Goal: Task Accomplishment & Management: Manage account settings

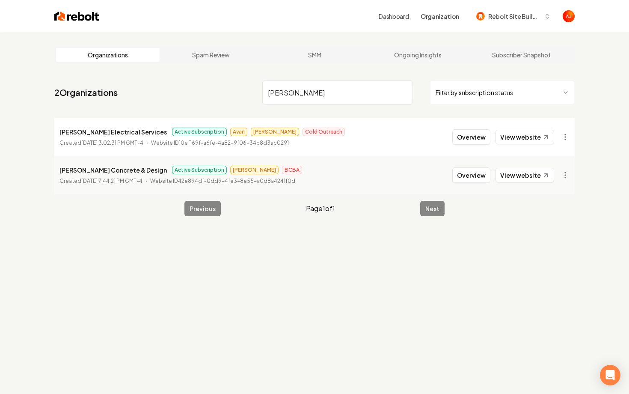
drag, startPoint x: 284, startPoint y: 102, endPoint x: 257, endPoint y: 96, distance: 27.6
click at [260, 97] on nav "2 Organizations [PERSON_NAME] Filter by subscription status" at bounding box center [314, 96] width 520 height 38
type input "r"
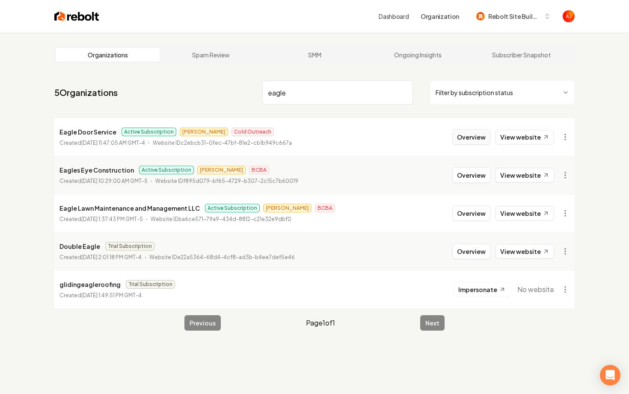
type input "eagle"
click at [474, 136] on button "Overview" at bounding box center [471, 136] width 38 height 15
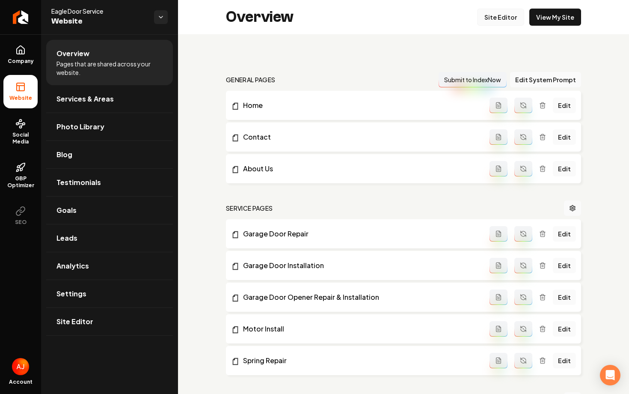
click at [498, 17] on link "Site Editor" at bounding box center [500, 17] width 47 height 17
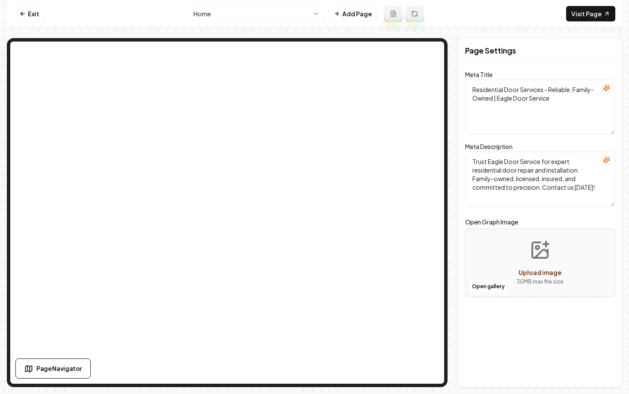
click at [271, 12] on html "Computer Required This feature is only available on a computer. Please switch t…" at bounding box center [314, 197] width 629 height 394
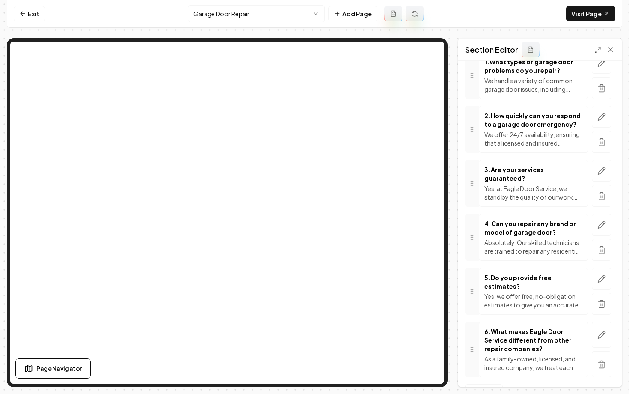
scroll to position [152, 0]
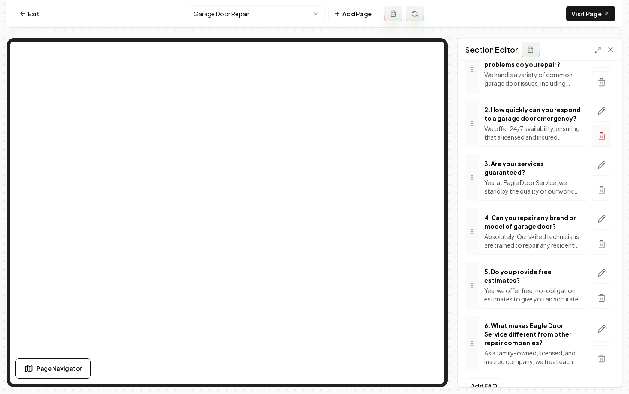
click at [600, 137] on icon "button" at bounding box center [601, 136] width 9 height 9
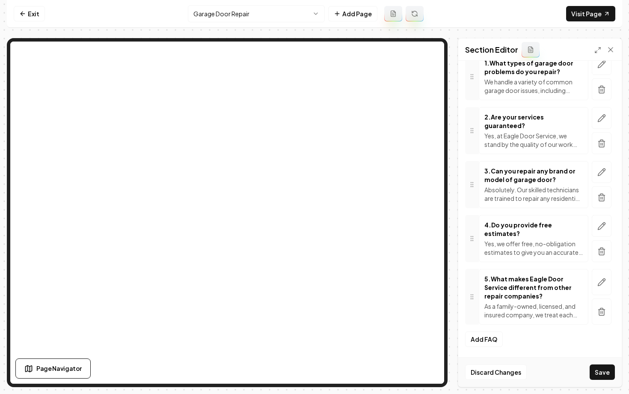
scroll to position [128, 0]
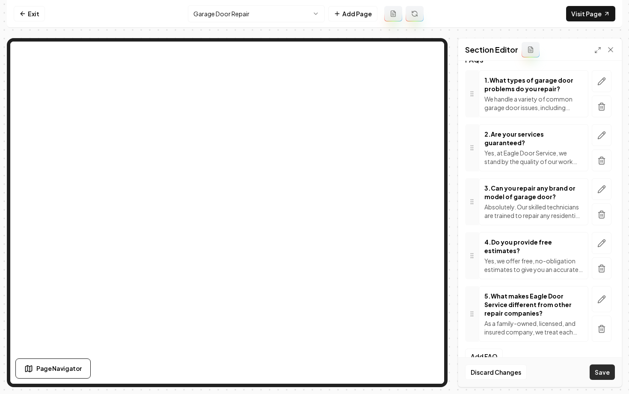
click at [601, 376] on button "Save" at bounding box center [602, 371] width 25 height 15
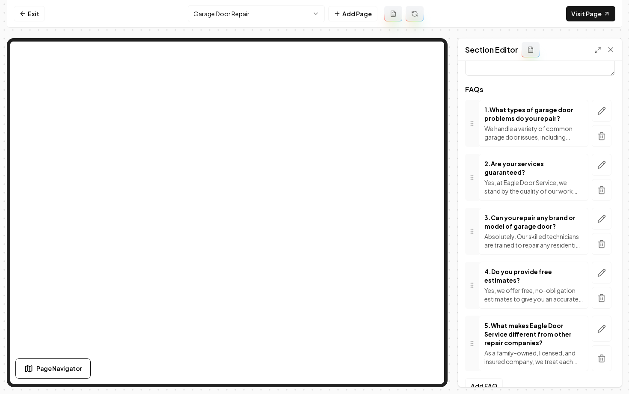
click at [215, 16] on html "Computer Required This feature is only available on a computer. Please switch t…" at bounding box center [314, 197] width 629 height 394
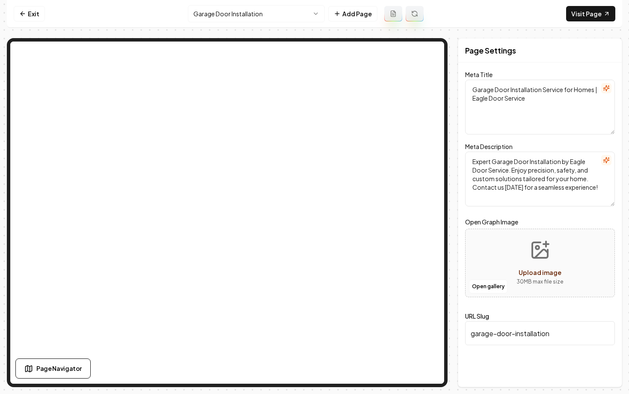
click at [229, 16] on html "Computer Required This feature is only available on a computer. Please switch t…" at bounding box center [314, 197] width 629 height 394
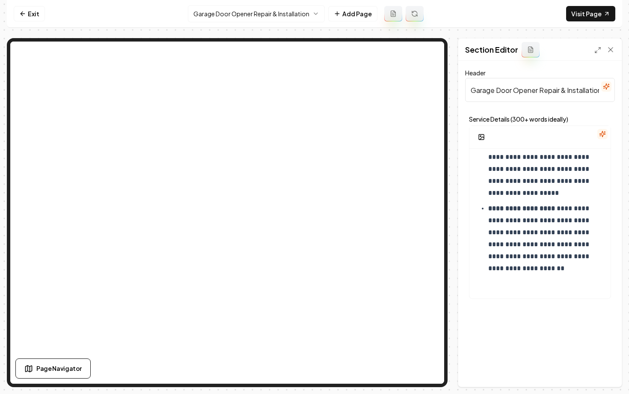
scroll to position [737, 0]
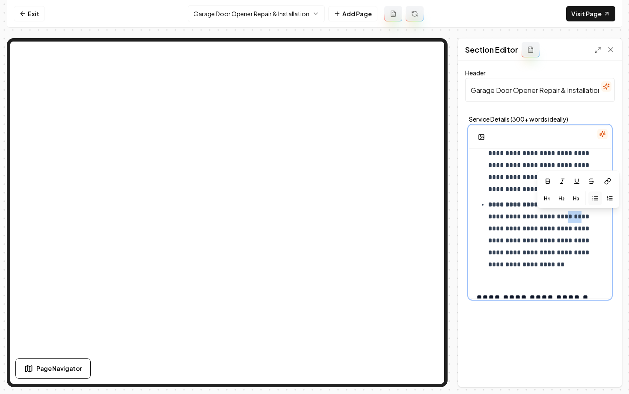
drag, startPoint x: 594, startPoint y: 216, endPoint x: 581, endPoint y: 215, distance: 13.7
click at [581, 215] on p "**********" at bounding box center [546, 235] width 116 height 72
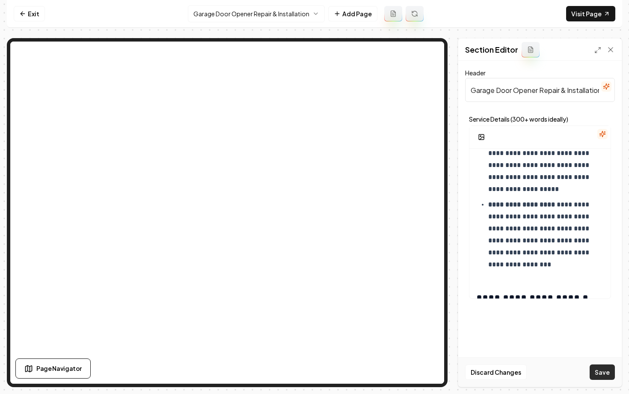
click at [597, 368] on button "Save" at bounding box center [602, 371] width 25 height 15
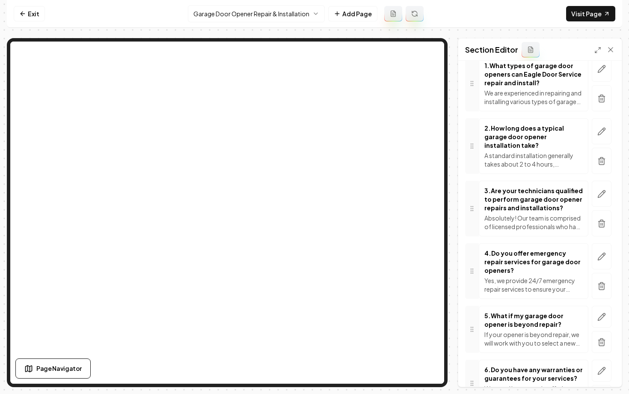
scroll to position [143, 0]
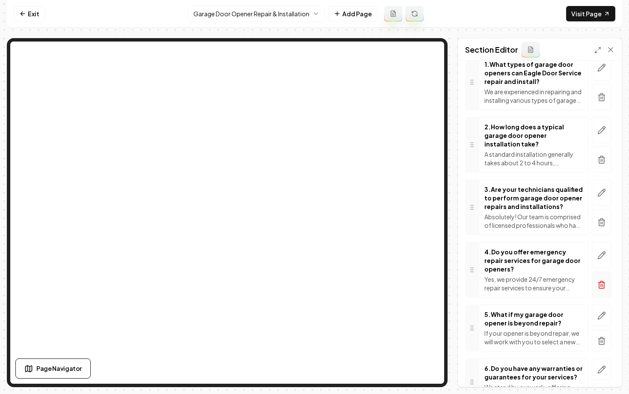
click at [602, 280] on icon "button" at bounding box center [601, 284] width 9 height 9
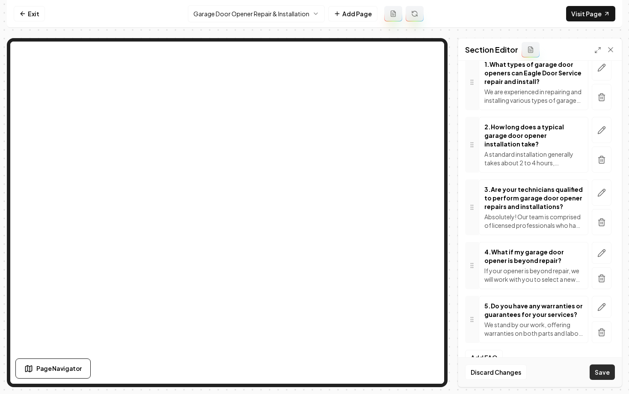
click at [608, 369] on button "Save" at bounding box center [602, 371] width 25 height 15
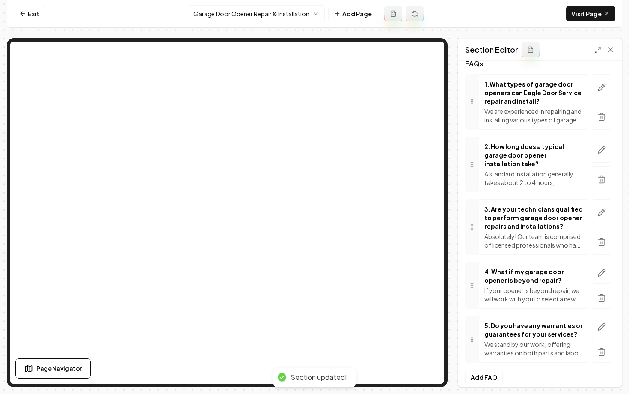
click at [207, 16] on html "Computer Required This feature is only available on a computer. Please switch t…" at bounding box center [314, 197] width 629 height 394
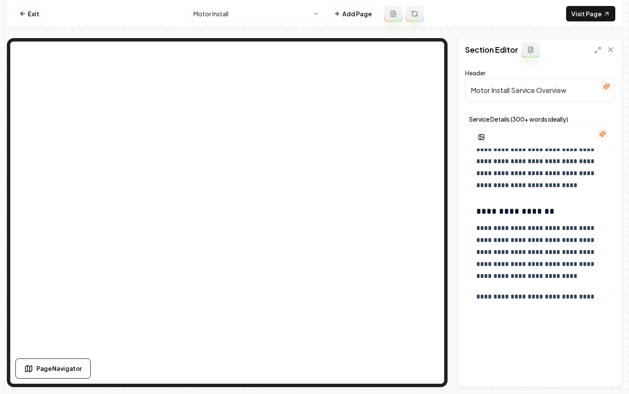
scroll to position [915, 0]
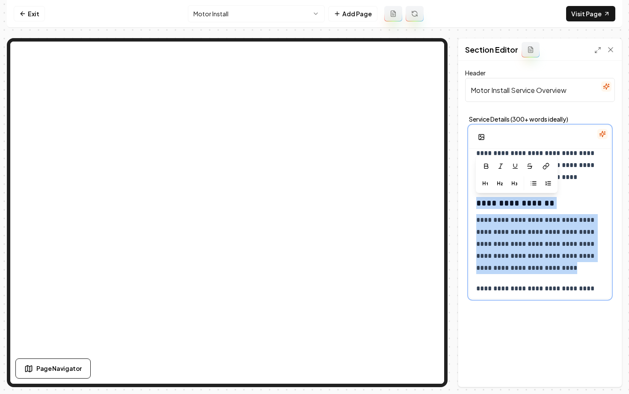
drag, startPoint x: 474, startPoint y: 205, endPoint x: 564, endPoint y: 269, distance: 110.5
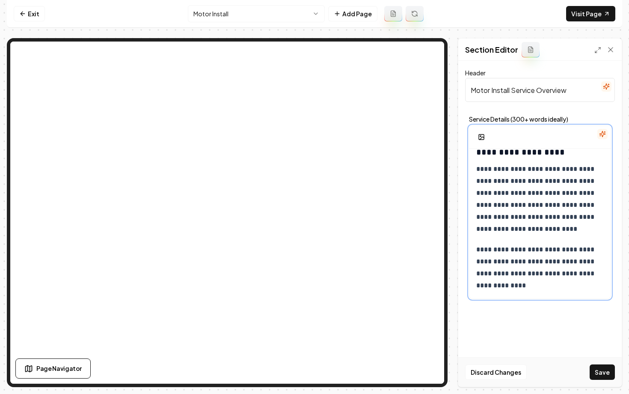
scroll to position [864, 0]
click at [597, 379] on button "Save" at bounding box center [602, 371] width 25 height 15
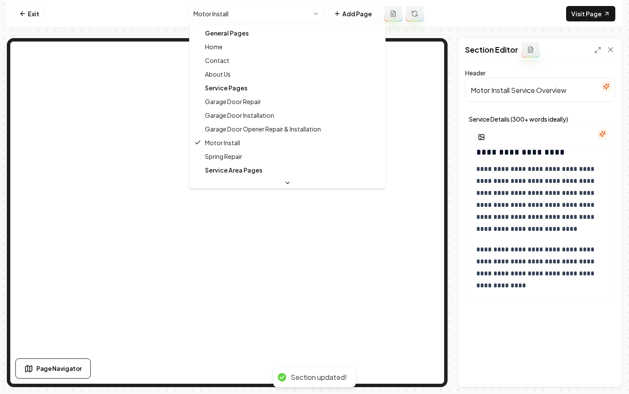
click at [269, 11] on html "**********" at bounding box center [314, 197] width 629 height 394
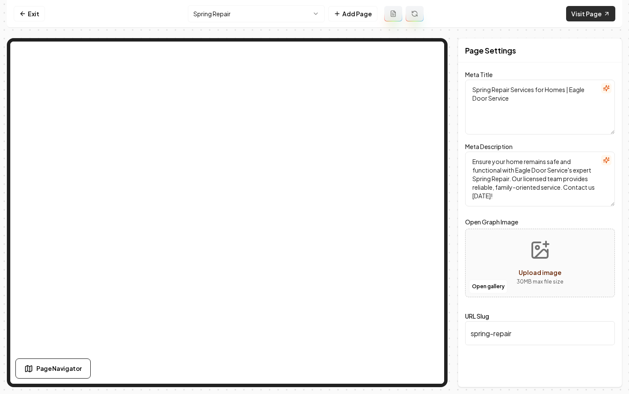
click at [584, 11] on link "Visit Page" at bounding box center [590, 13] width 49 height 15
click at [20, 9] on link "Exit" at bounding box center [29, 13] width 31 height 15
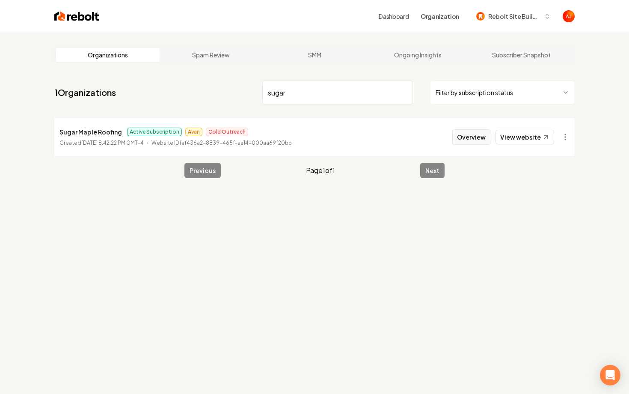
type input "sugar"
click at [474, 137] on button "Overview" at bounding box center [471, 136] width 38 height 15
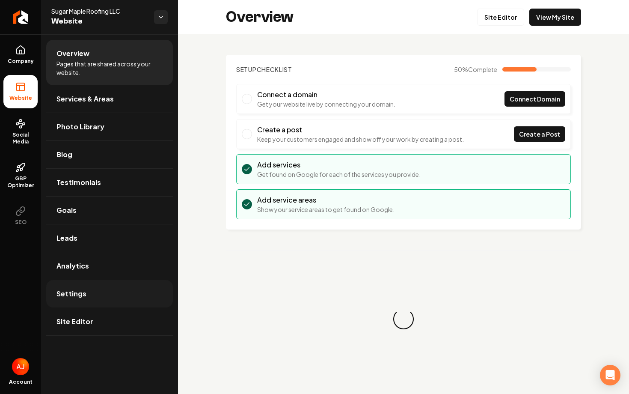
click at [80, 289] on span "Settings" at bounding box center [71, 293] width 30 height 10
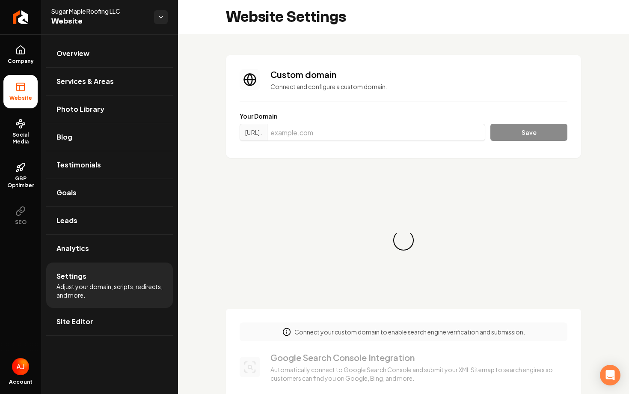
scroll to position [77, 0]
click at [315, 131] on input "Main content area" at bounding box center [376, 132] width 218 height 17
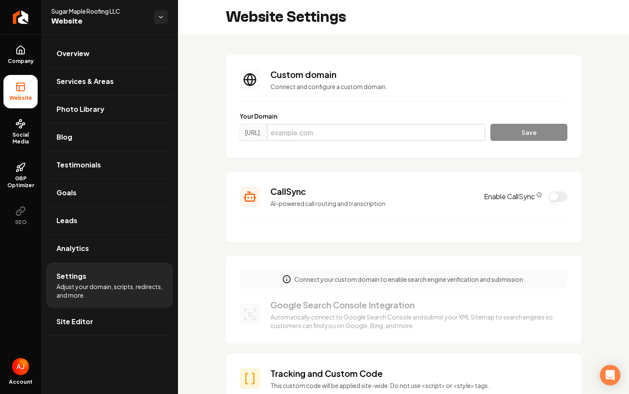
click at [295, 130] on input "Main content area" at bounding box center [376, 132] width 218 height 17
paste input "sugarmapleroofing.com"
type input "sugarmapleroofing.com"
click at [525, 139] on button "Save" at bounding box center [528, 132] width 77 height 17
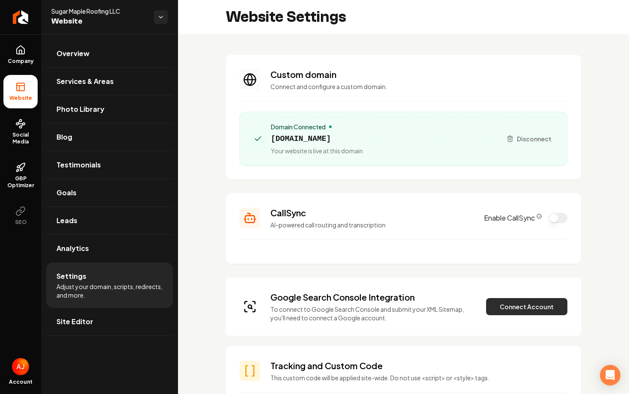
click at [499, 309] on button "Connect Account" at bounding box center [526, 306] width 81 height 17
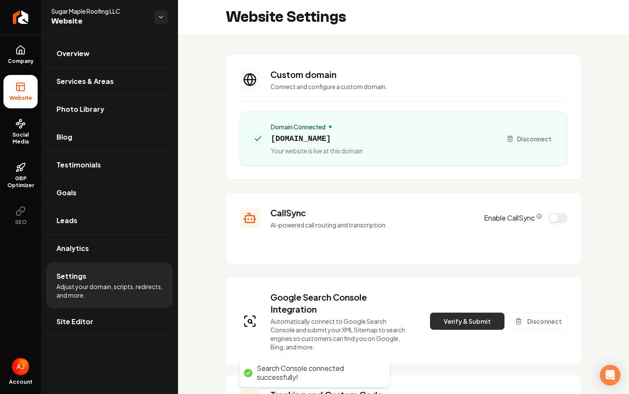
click at [472, 321] on button "Verify & Submit" at bounding box center [467, 320] width 74 height 17
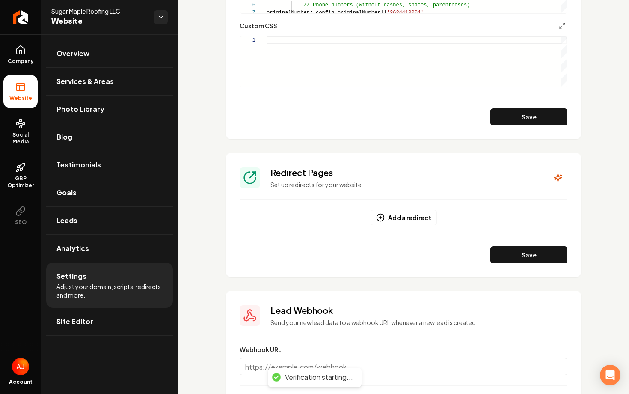
scroll to position [728, 0]
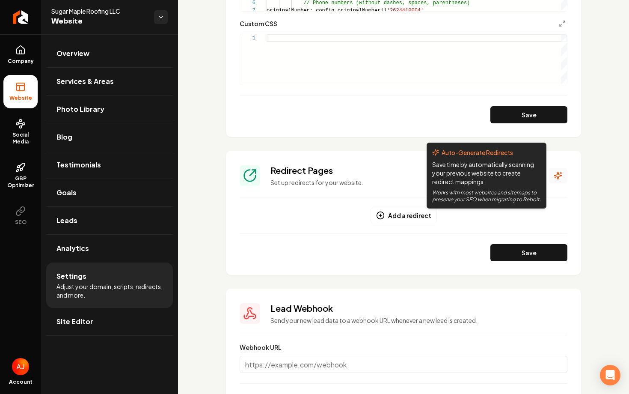
click at [559, 172] on icon "Main content area" at bounding box center [558, 175] width 9 height 9
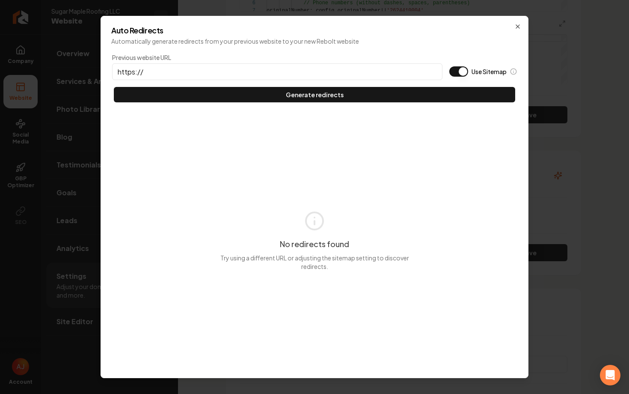
click at [154, 70] on input "https://" at bounding box center [277, 71] width 330 height 17
type input "https://sugarmapleroofing.com"
click at [468, 66] on div "Use Sitemap" at bounding box center [483, 71] width 68 height 10
click at [464, 66] on button "Use Sitemap" at bounding box center [458, 71] width 19 height 10
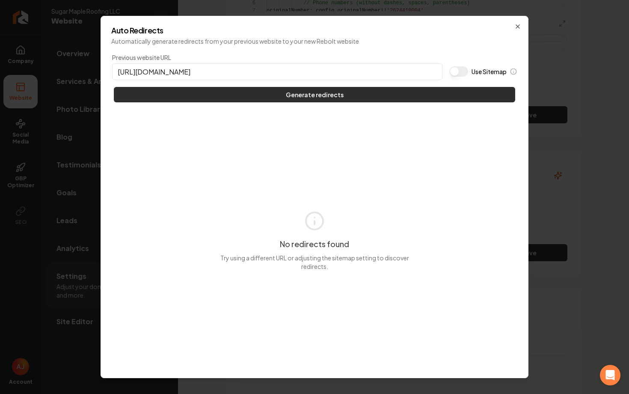
click at [433, 89] on button "Generate redirects" at bounding box center [314, 94] width 401 height 15
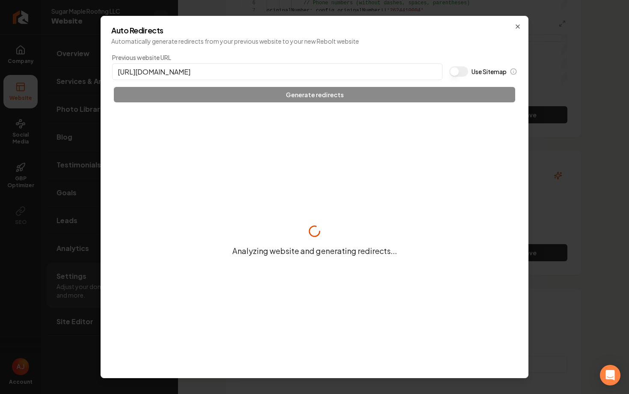
click at [431, 96] on div "Previous website URL https://sugarmapleroofing.com Use Sitemap Generate redirec…" at bounding box center [314, 77] width 407 height 51
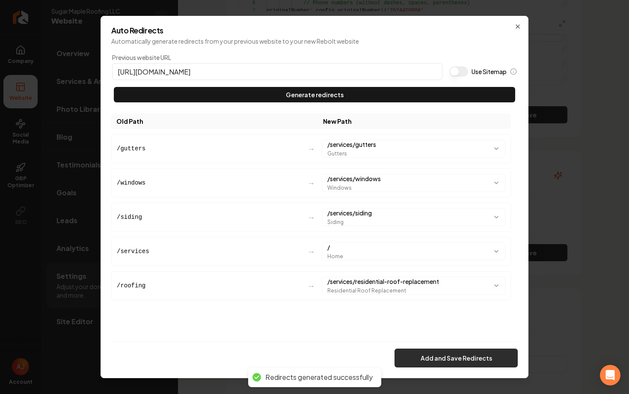
click at [465, 359] on button "Add and Save Redirects" at bounding box center [456, 357] width 123 height 19
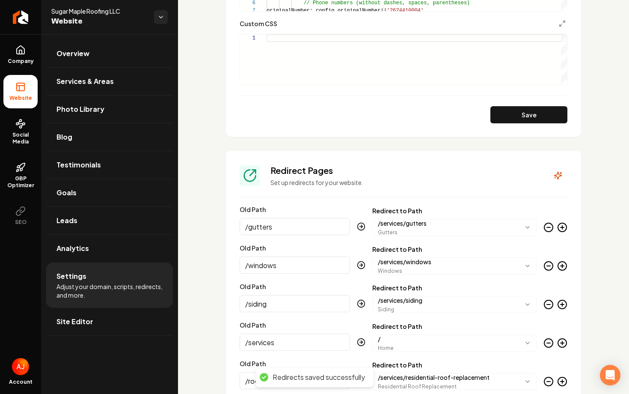
click at [8, 38] on ul "Company Website Social Media GBP Optimizer SEO" at bounding box center [20, 135] width 41 height 202
click at [12, 48] on link "Company" at bounding box center [20, 54] width 34 height 33
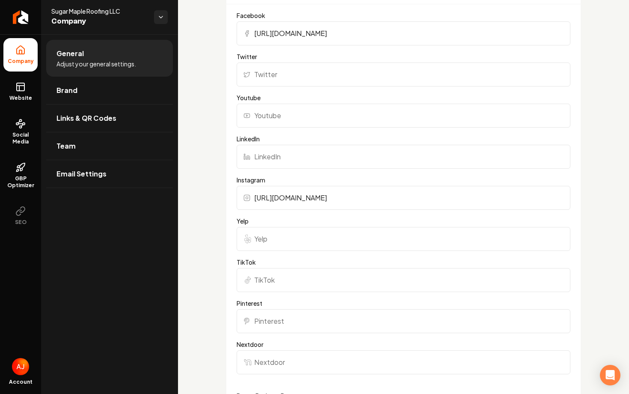
scroll to position [728, 0]
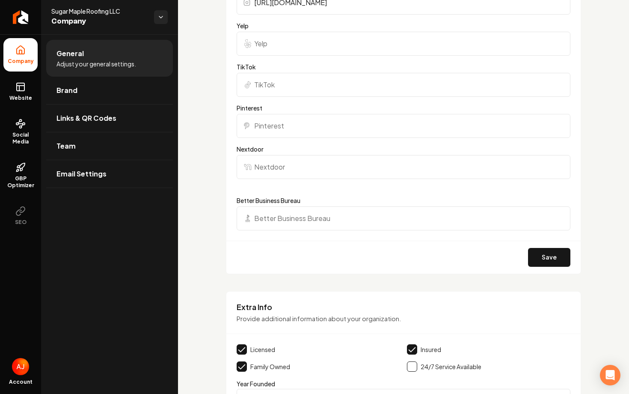
click at [21, 72] on ul "Company Website Social Media GBP Optimizer SEO" at bounding box center [20, 135] width 41 height 202
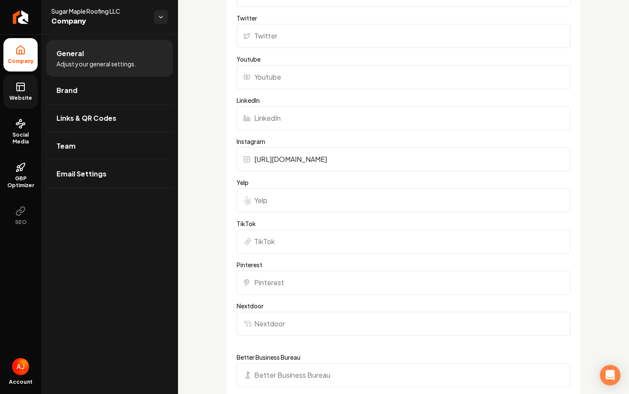
click at [23, 83] on rect at bounding box center [21, 87] width 8 height 8
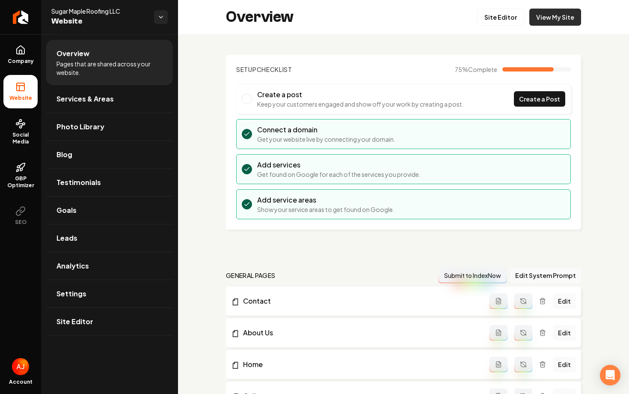
click at [544, 21] on link "View My Site" at bounding box center [555, 17] width 52 height 17
click at [76, 109] on link "Services & Areas" at bounding box center [109, 98] width 127 height 27
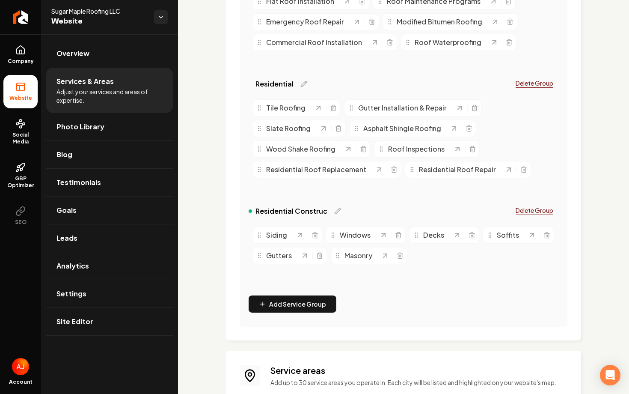
scroll to position [338, 0]
click at [335, 211] on icon "Main content area" at bounding box center [337, 210] width 7 height 7
click at [306, 210] on input "Residential Construc" at bounding box center [304, 208] width 98 height 17
click at [296, 211] on input "Residential Construc" at bounding box center [304, 208] width 98 height 17
click at [325, 208] on input "General Construc" at bounding box center [304, 208] width 98 height 17
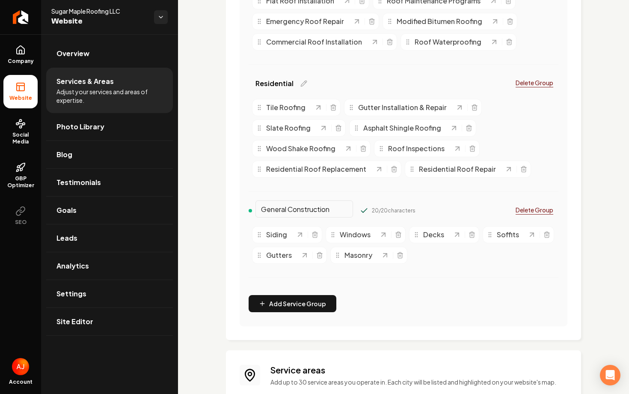
type input "General Construction"
click at [445, 295] on div "Organize Your Services 3 / 4 groups created Drag and drop services between grou…" at bounding box center [404, 81] width 328 height 489
click at [335, 208] on input "General Construction" at bounding box center [304, 208] width 98 height 17
click at [360, 206] on button "Main content area" at bounding box center [364, 210] width 9 height 9
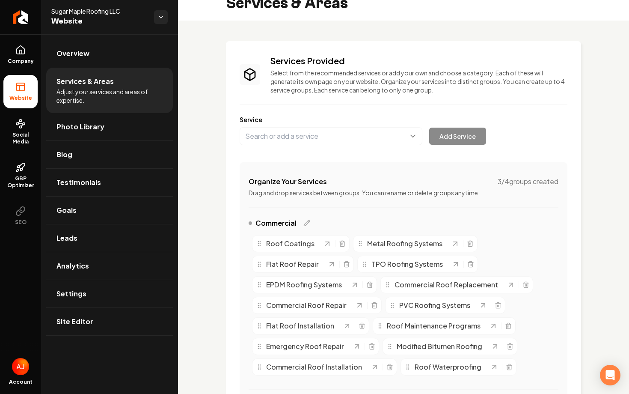
scroll to position [0, 0]
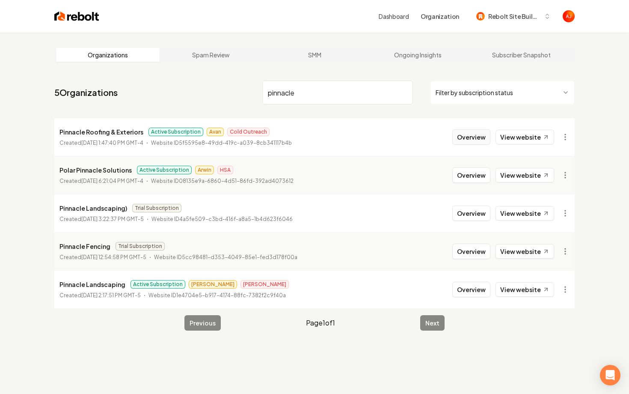
type input "pinnacle"
click at [481, 139] on button "Overview" at bounding box center [471, 136] width 38 height 15
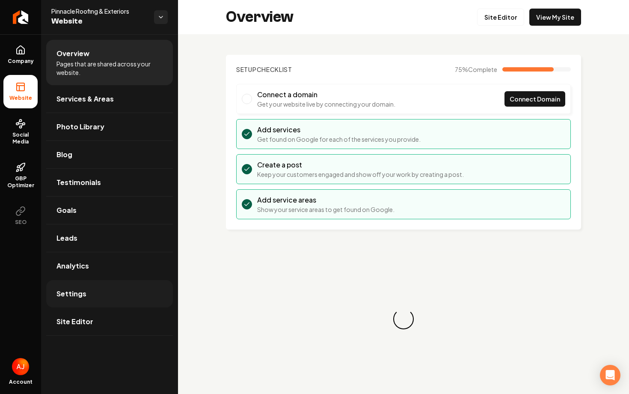
click at [107, 292] on link "Settings" at bounding box center [109, 293] width 127 height 27
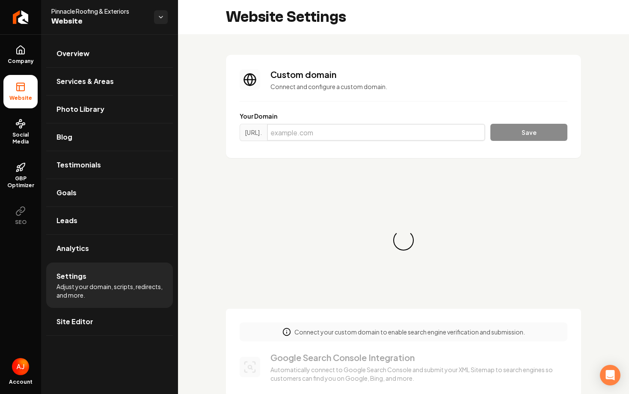
click at [308, 126] on input "Main content area" at bounding box center [376, 132] width 218 height 17
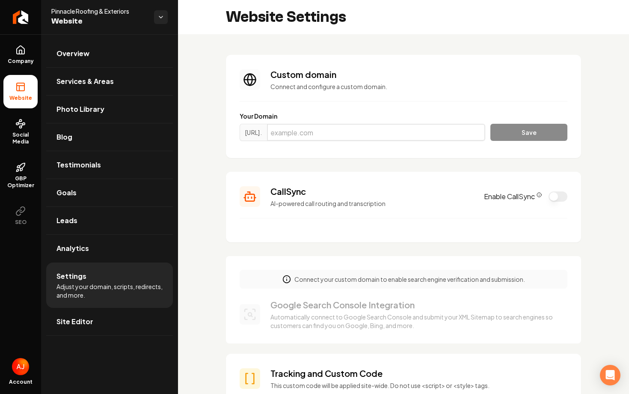
paste input "pinnacle-dfw.com"
type input "pinnacle-dfw.com"
click at [504, 134] on button "Save" at bounding box center [528, 132] width 77 height 17
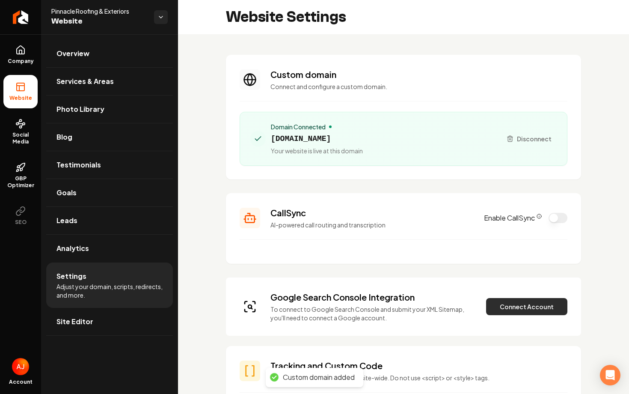
click at [510, 303] on button "Connect Account" at bounding box center [526, 306] width 81 height 17
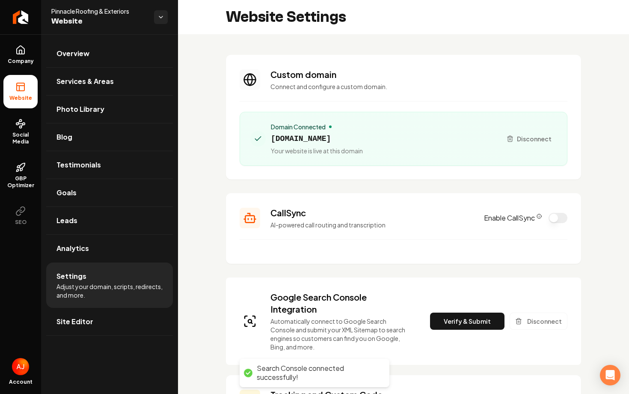
click at [471, 311] on div "Google Search Console Integration Automatically connect to Google Search Consol…" at bounding box center [404, 321] width 328 height 60
click at [471, 316] on button "Verify & Submit" at bounding box center [467, 320] width 74 height 17
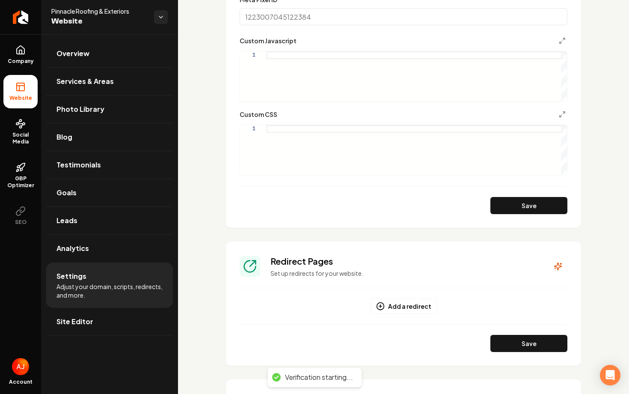
scroll to position [668, 0]
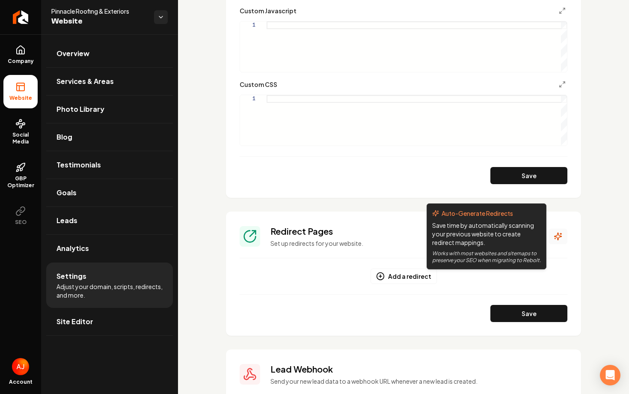
click at [554, 237] on icon "Main content area" at bounding box center [558, 236] width 9 height 9
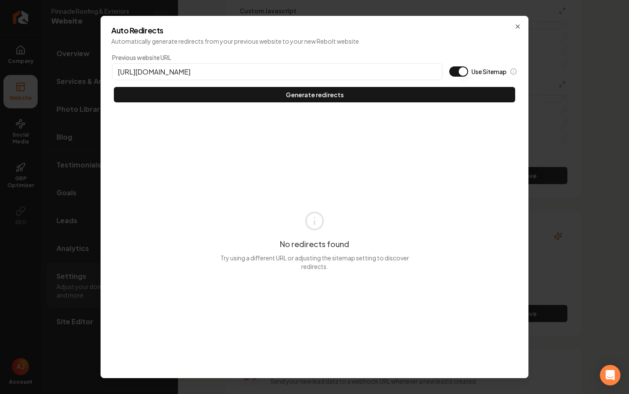
type input "https://pinnacle-dfw.com"
click at [457, 72] on button "Use Sitemap" at bounding box center [458, 71] width 19 height 10
click at [444, 84] on div "Previous website URL https://pinnacle-dfw.com Use Sitemap Generate redirects" at bounding box center [314, 77] width 407 height 51
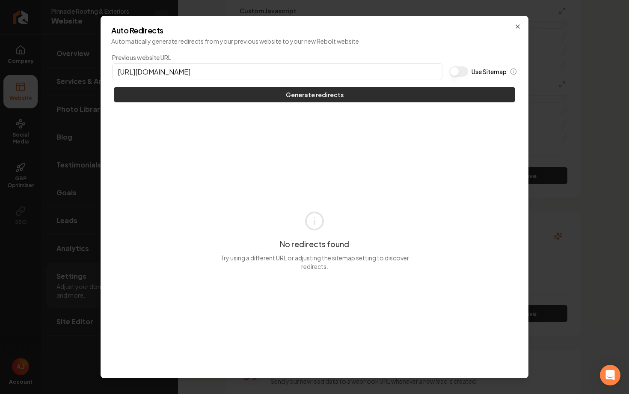
click at [445, 92] on button "Generate redirects" at bounding box center [314, 94] width 401 height 15
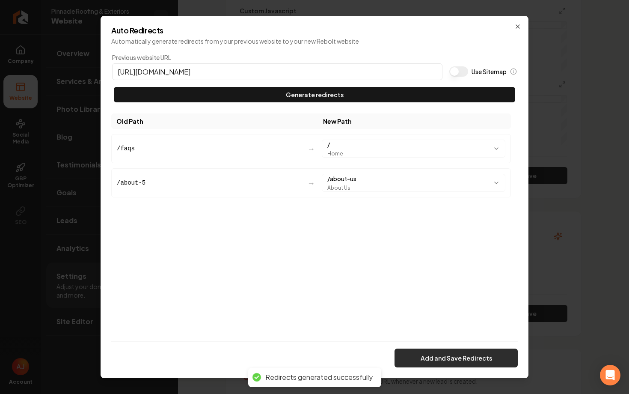
click at [474, 356] on button "Add and Save Redirects" at bounding box center [456, 357] width 123 height 19
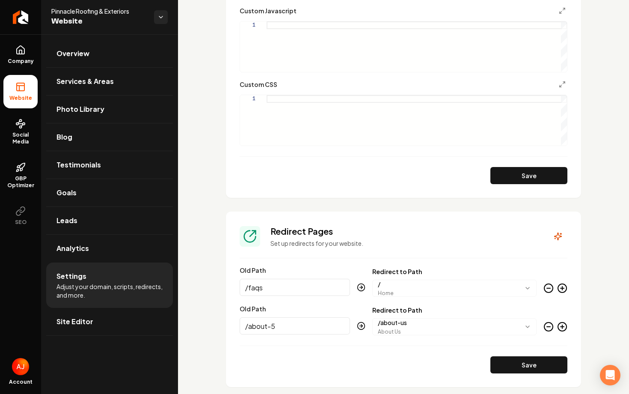
scroll to position [0, 0]
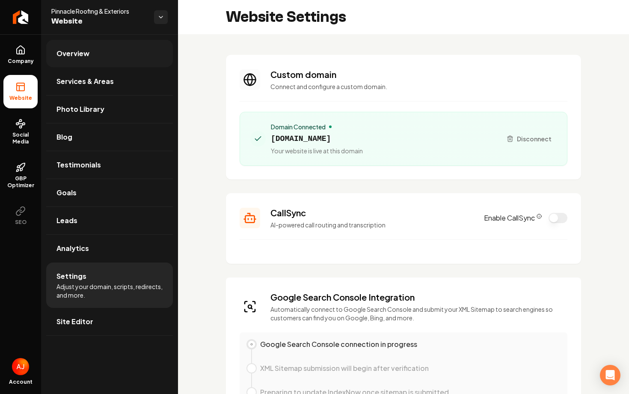
click at [133, 67] on link "Overview" at bounding box center [109, 53] width 127 height 27
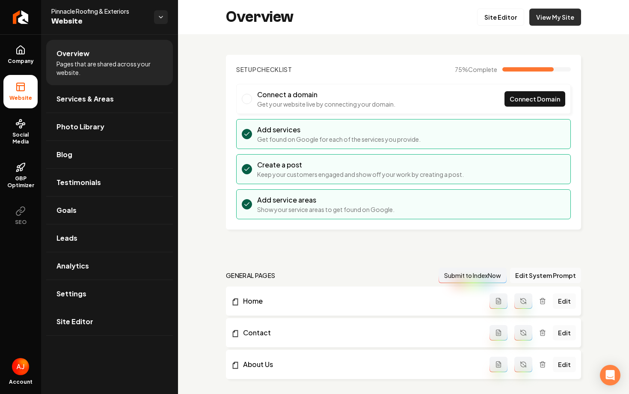
click at [558, 21] on link "View My Site" at bounding box center [555, 17] width 52 height 17
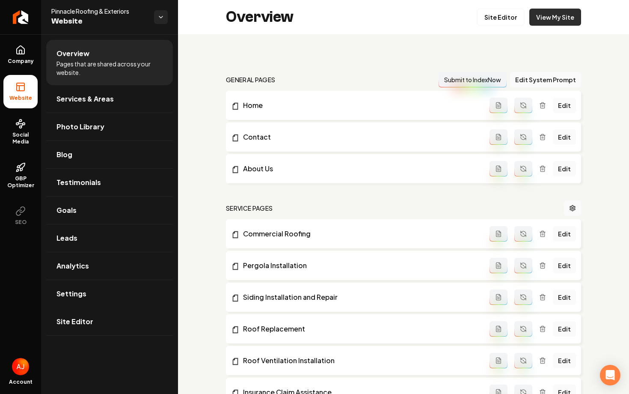
click at [551, 19] on link "View My Site" at bounding box center [555, 17] width 52 height 17
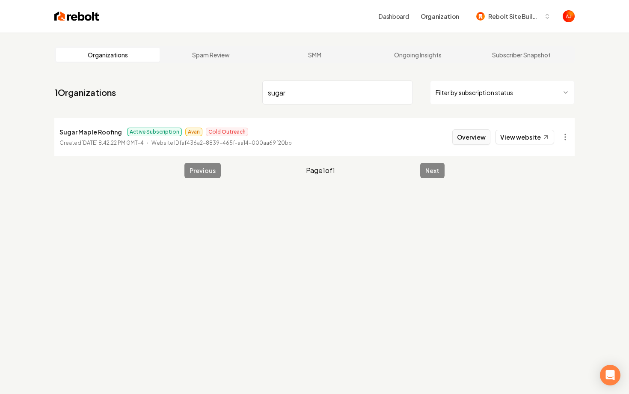
type input "sugar"
click at [486, 138] on button "Overview" at bounding box center [471, 136] width 38 height 15
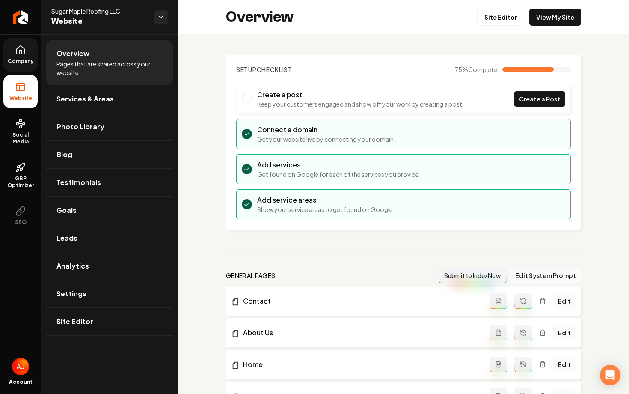
click at [5, 59] on span "Company" at bounding box center [20, 61] width 33 height 7
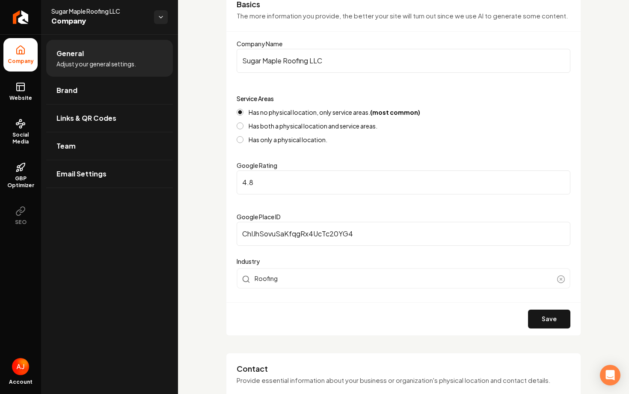
scroll to position [80, 0]
click at [270, 180] on input "4.8" at bounding box center [404, 183] width 334 height 24
type input "4"
type input "5"
click at [550, 318] on button "Save" at bounding box center [549, 319] width 42 height 19
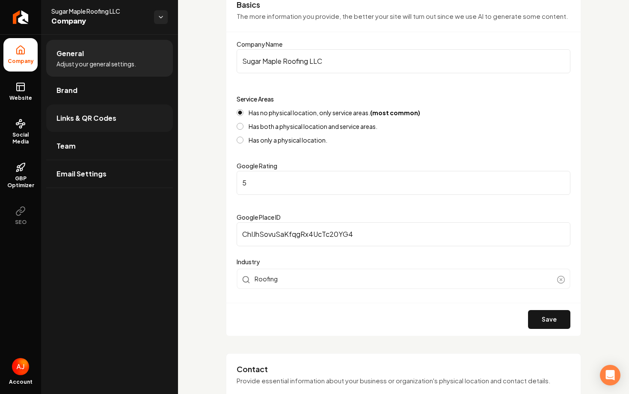
scroll to position [465, 0]
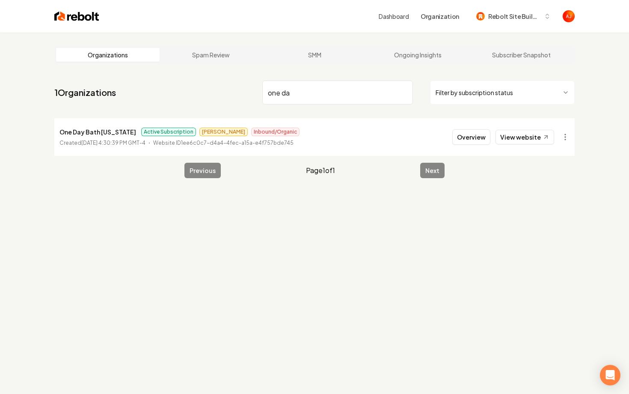
type input "one da"
click at [465, 140] on button "Overview" at bounding box center [471, 136] width 38 height 15
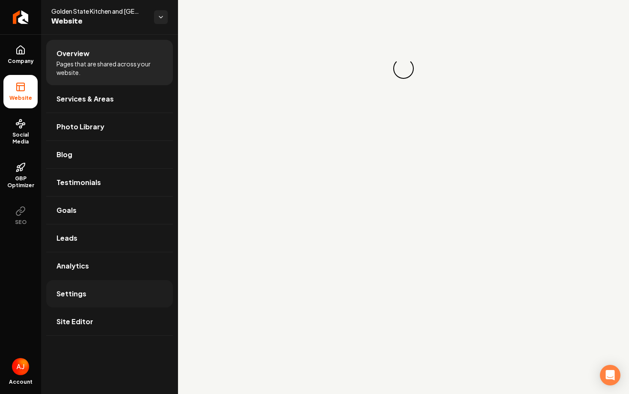
click at [102, 291] on link "Settings" at bounding box center [109, 293] width 127 height 27
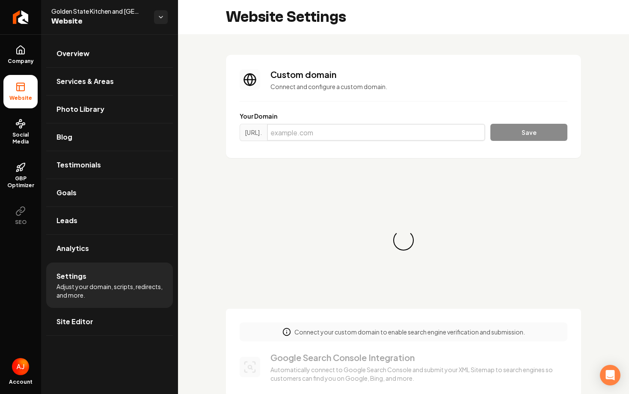
click at [333, 132] on input "Main content area" at bounding box center [376, 132] width 218 height 17
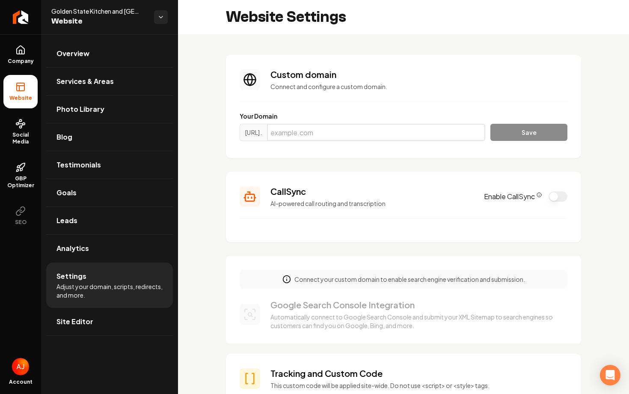
paste input "californiahomeremodel.com"
type input "californiahomeremodel.com"
click at [507, 128] on button "Save" at bounding box center [528, 132] width 77 height 17
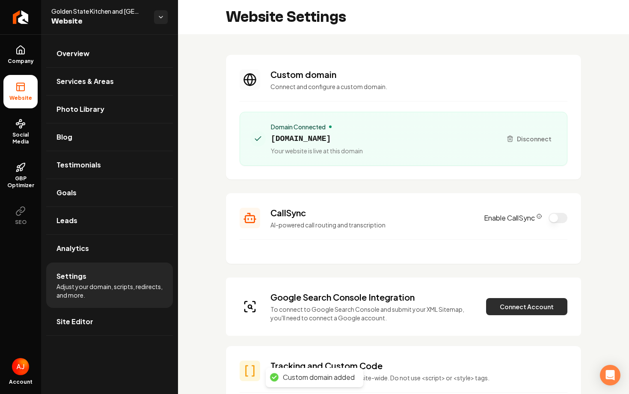
click at [520, 307] on button "Connect Account" at bounding box center [526, 306] width 81 height 17
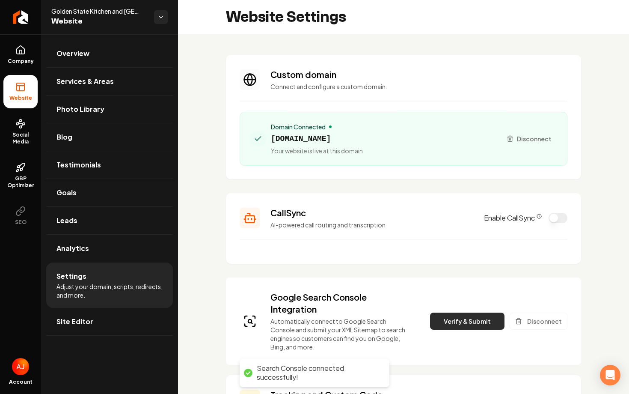
click at [464, 314] on button "Verify & Submit" at bounding box center [467, 320] width 74 height 17
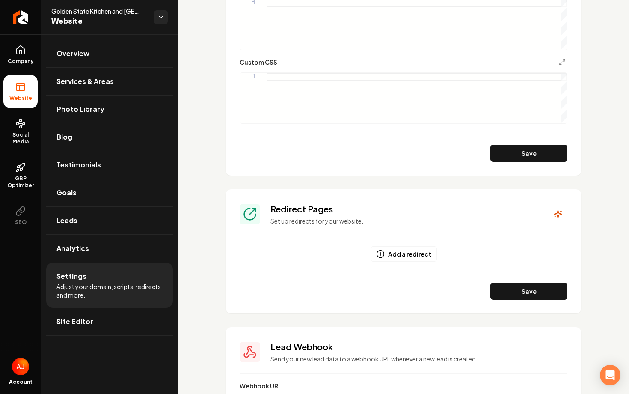
scroll to position [793, 0]
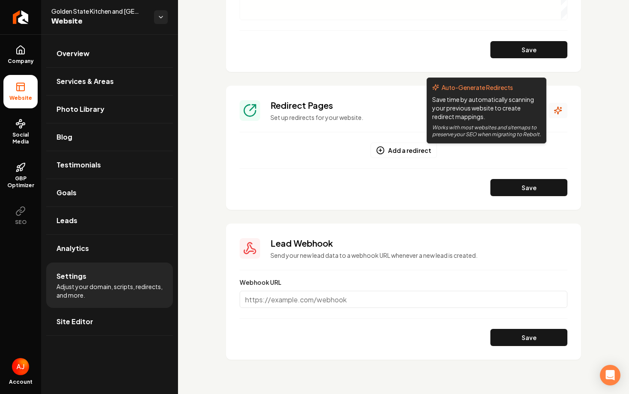
click at [558, 110] on icon "Main content area" at bounding box center [558, 110] width 9 height 9
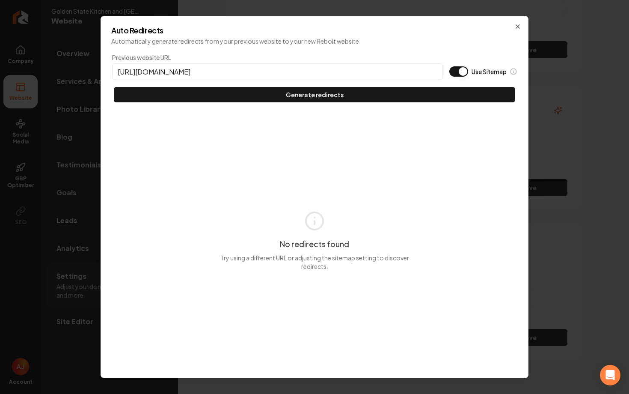
type input "https://californiahomeremodel.com"
click at [466, 74] on button "Use Sitemap" at bounding box center [458, 71] width 19 height 10
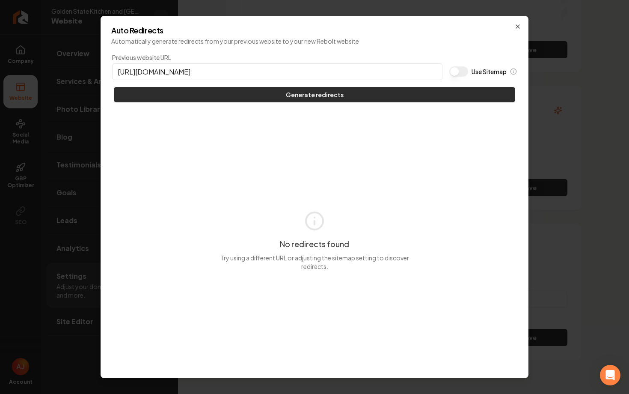
click at [450, 92] on button "Generate redirects" at bounding box center [314, 94] width 401 height 15
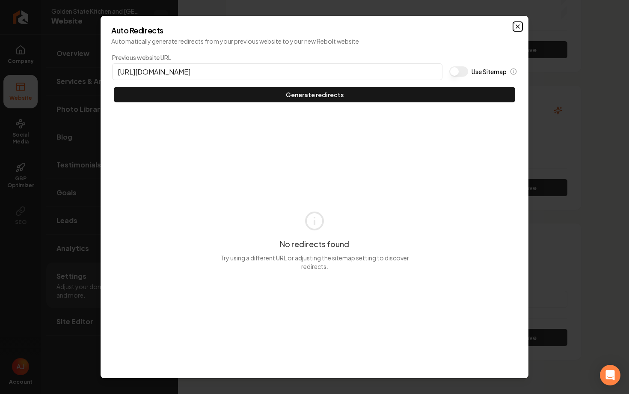
click at [516, 24] on icon "button" at bounding box center [517, 26] width 7 height 7
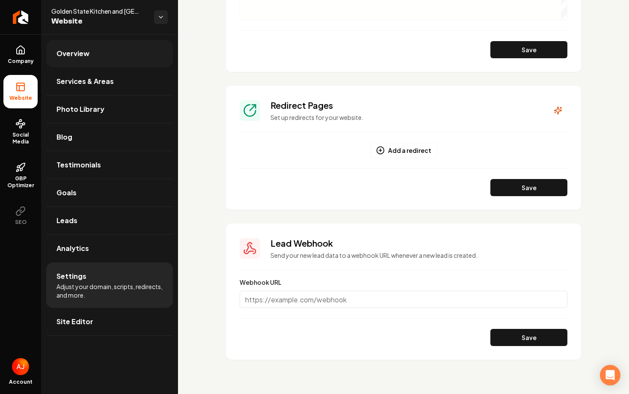
click at [97, 55] on link "Overview" at bounding box center [109, 53] width 127 height 27
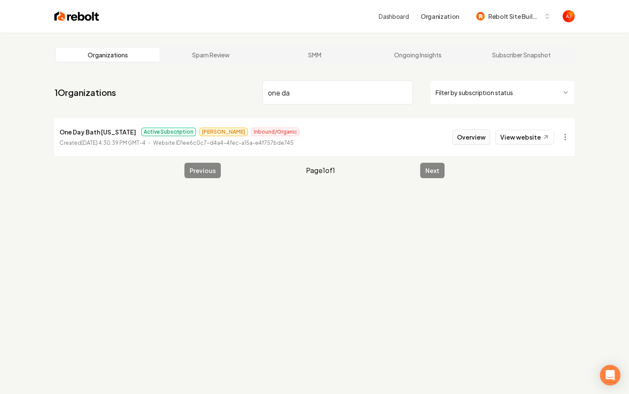
type input "one da"
click at [480, 139] on button "Overview" at bounding box center [471, 136] width 38 height 15
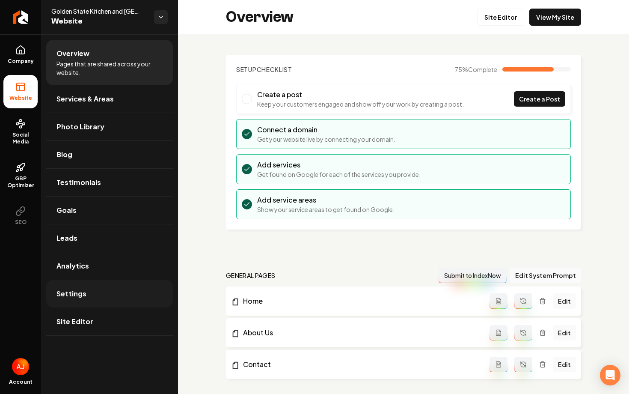
click at [88, 286] on link "Settings" at bounding box center [109, 293] width 127 height 27
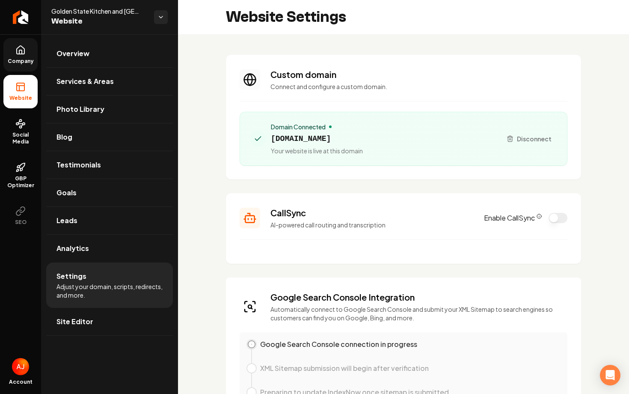
click at [21, 49] on icon at bounding box center [20, 50] width 10 height 10
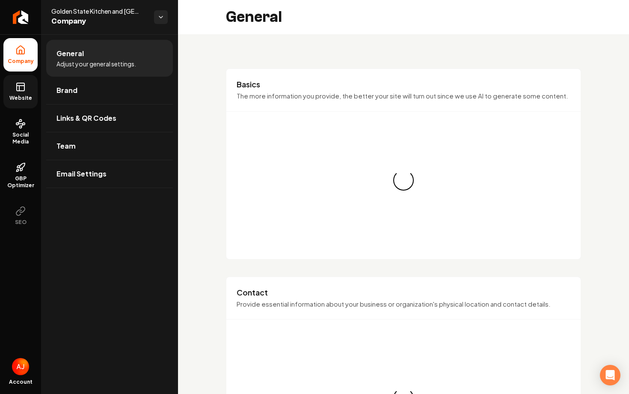
click at [23, 90] on icon at bounding box center [20, 87] width 10 height 10
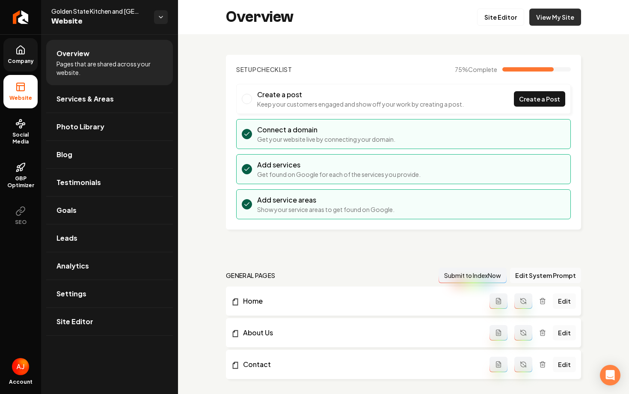
click at [560, 20] on link "View My Site" at bounding box center [555, 17] width 52 height 17
click at [544, 25] on link "View My Site" at bounding box center [555, 17] width 52 height 17
